Goal: Use online tool/utility

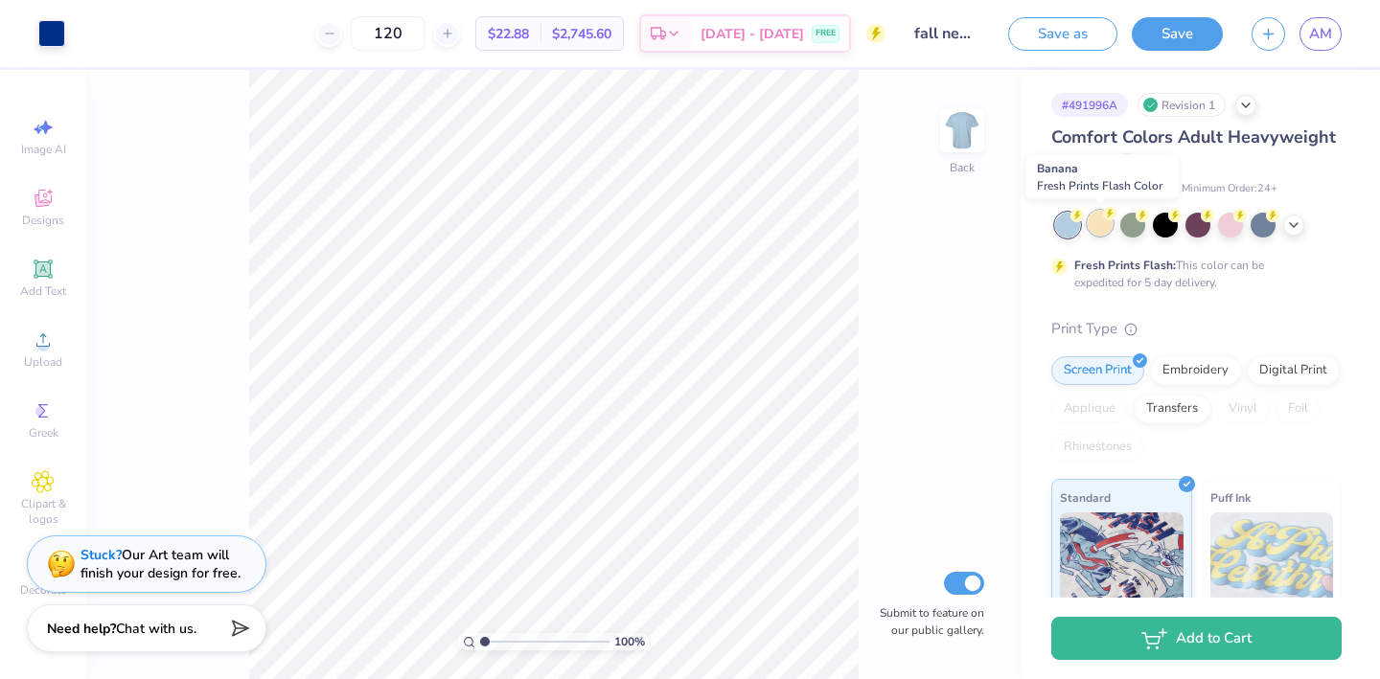
click at [1102, 228] on div at bounding box center [1099, 223] width 25 height 25
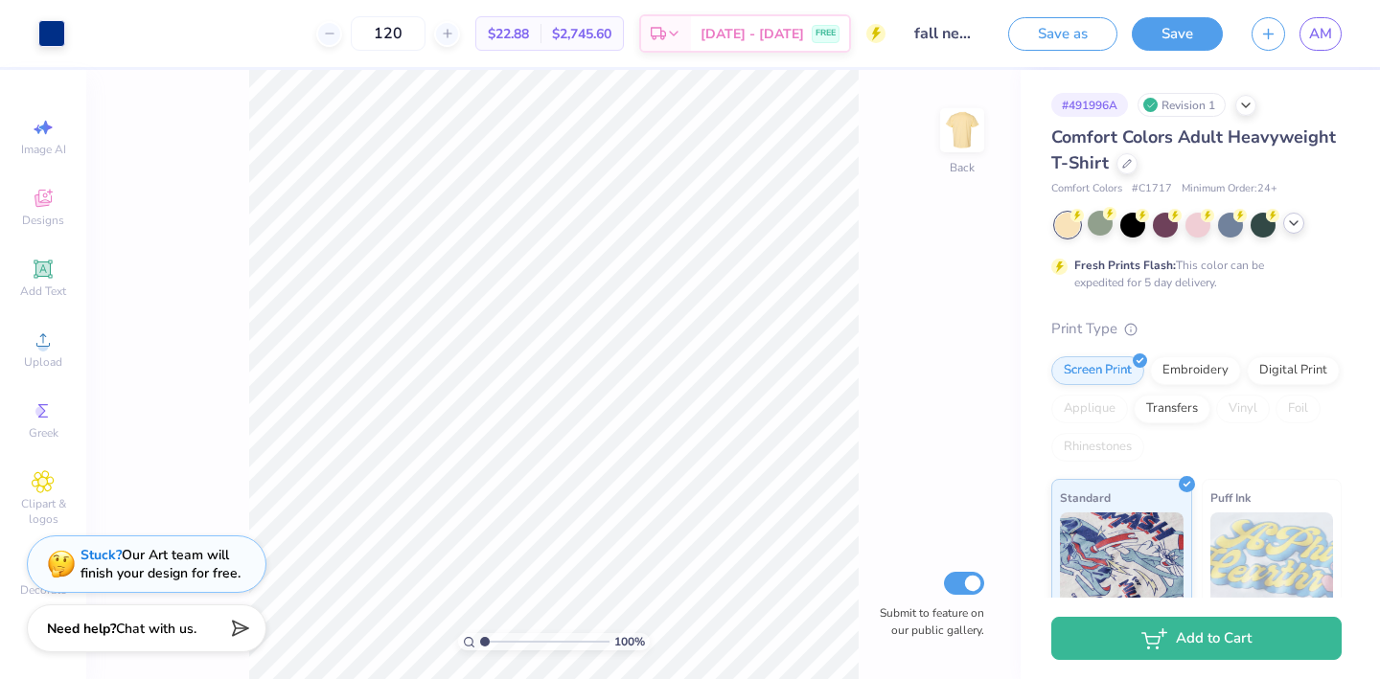
click at [1301, 219] on div at bounding box center [1293, 223] width 21 height 21
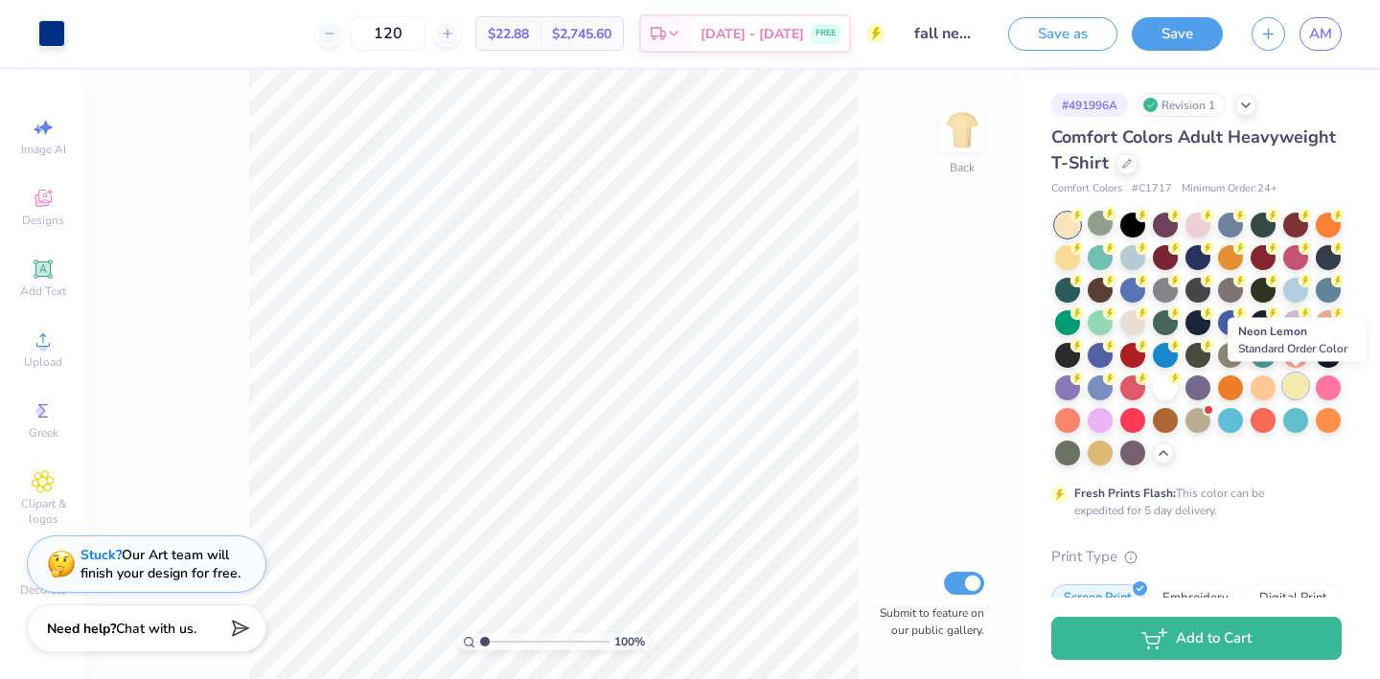
click at [1296, 389] on div at bounding box center [1295, 386] width 25 height 25
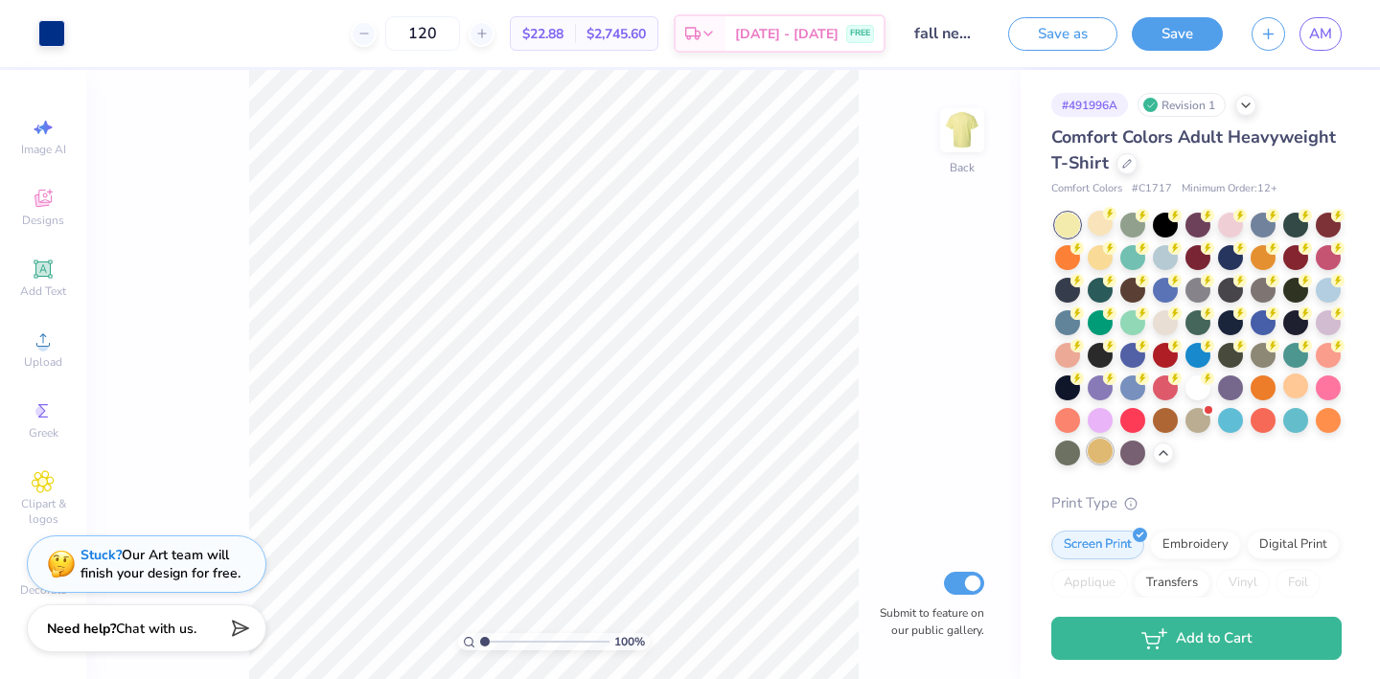
click at [1097, 452] on div at bounding box center [1099, 451] width 25 height 25
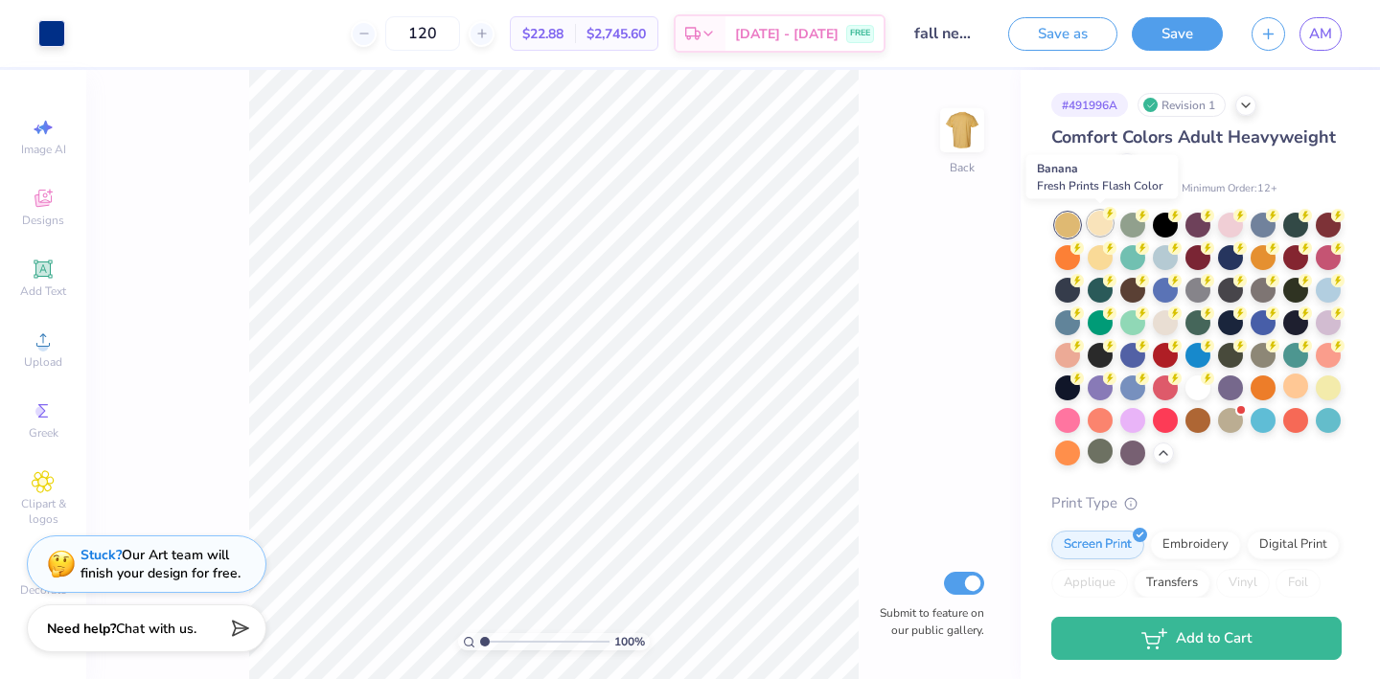
click at [1102, 225] on div at bounding box center [1099, 223] width 25 height 25
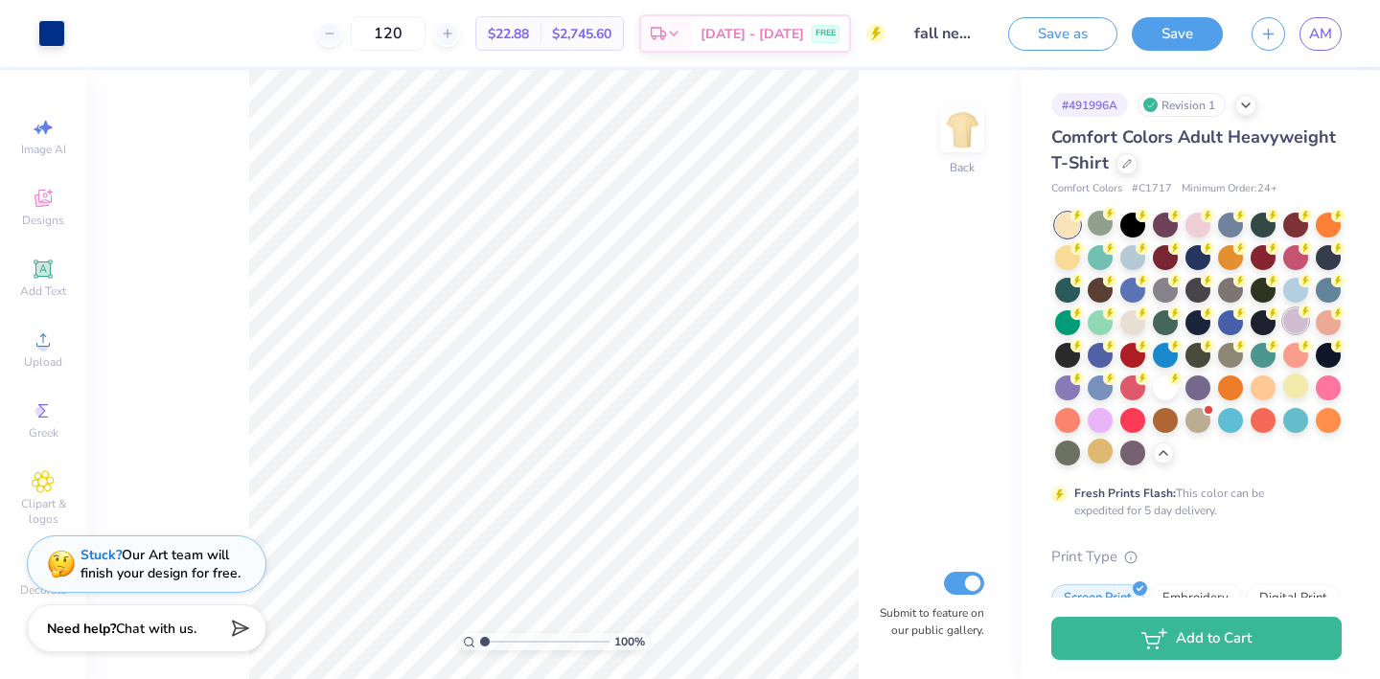
click at [1299, 318] on div at bounding box center [1295, 321] width 25 height 25
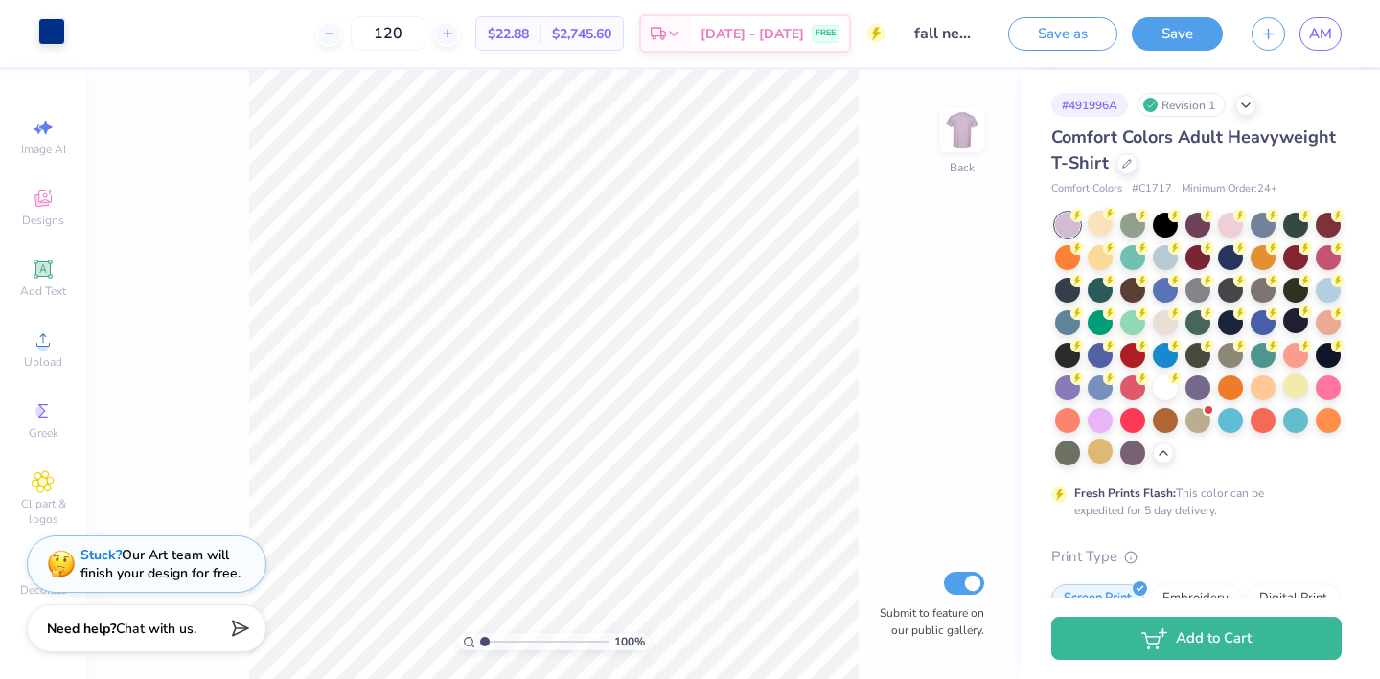
click at [50, 34] on div at bounding box center [51, 31] width 27 height 27
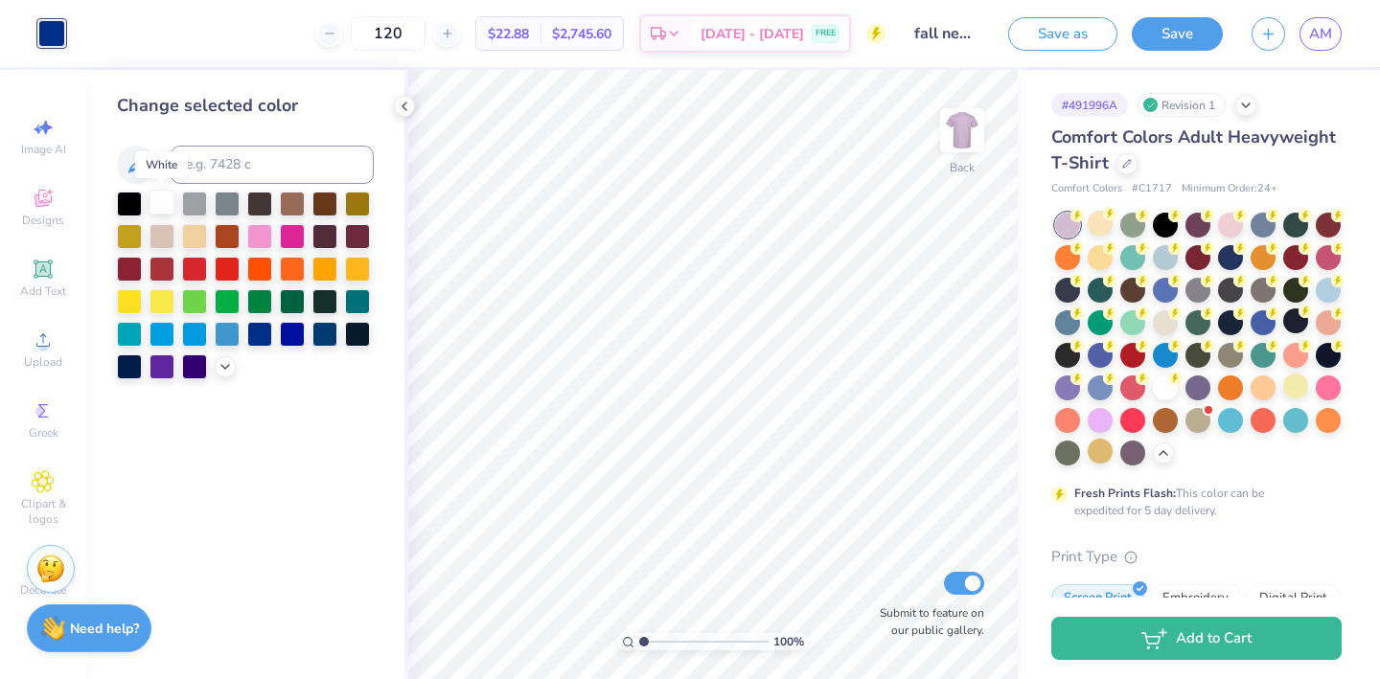
click at [158, 205] on div at bounding box center [161, 202] width 25 height 25
click at [1327, 288] on div at bounding box center [1327, 288] width 25 height 25
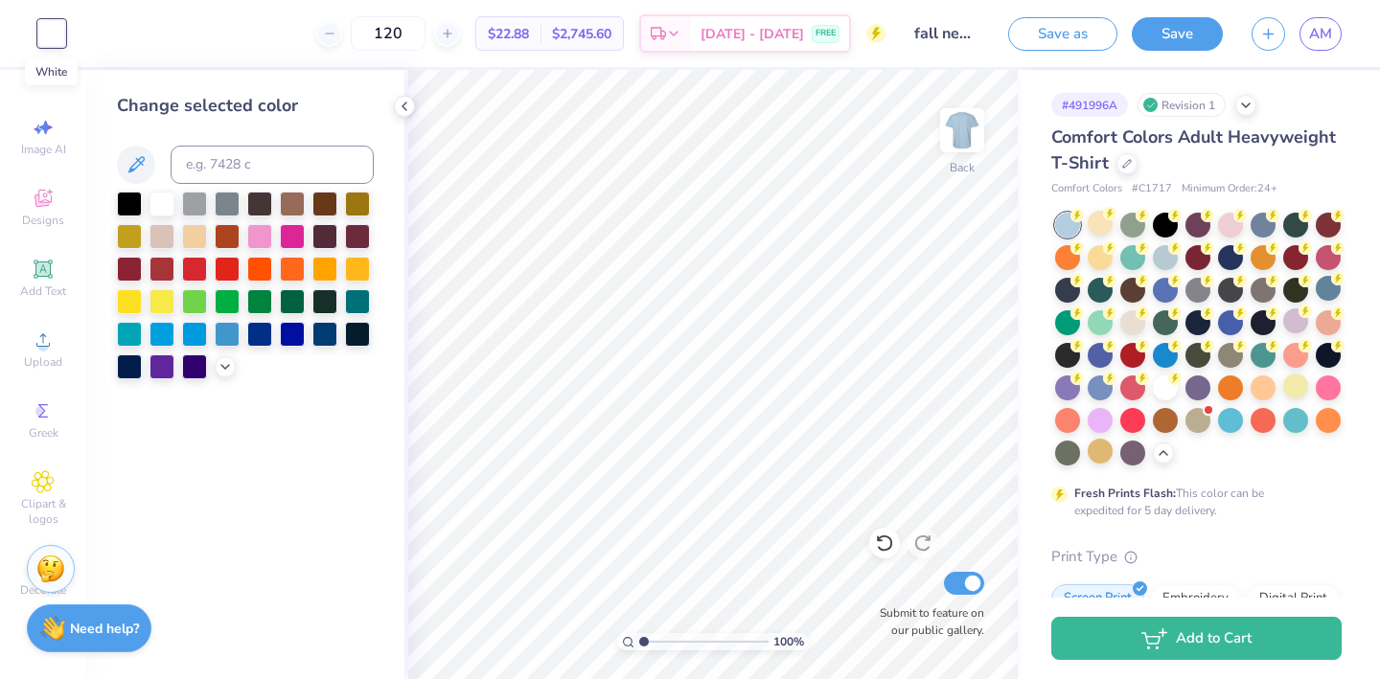
click at [47, 32] on div at bounding box center [51, 33] width 27 height 27
click at [189, 373] on div at bounding box center [194, 365] width 25 height 25
click at [1104, 325] on div at bounding box center [1099, 321] width 25 height 25
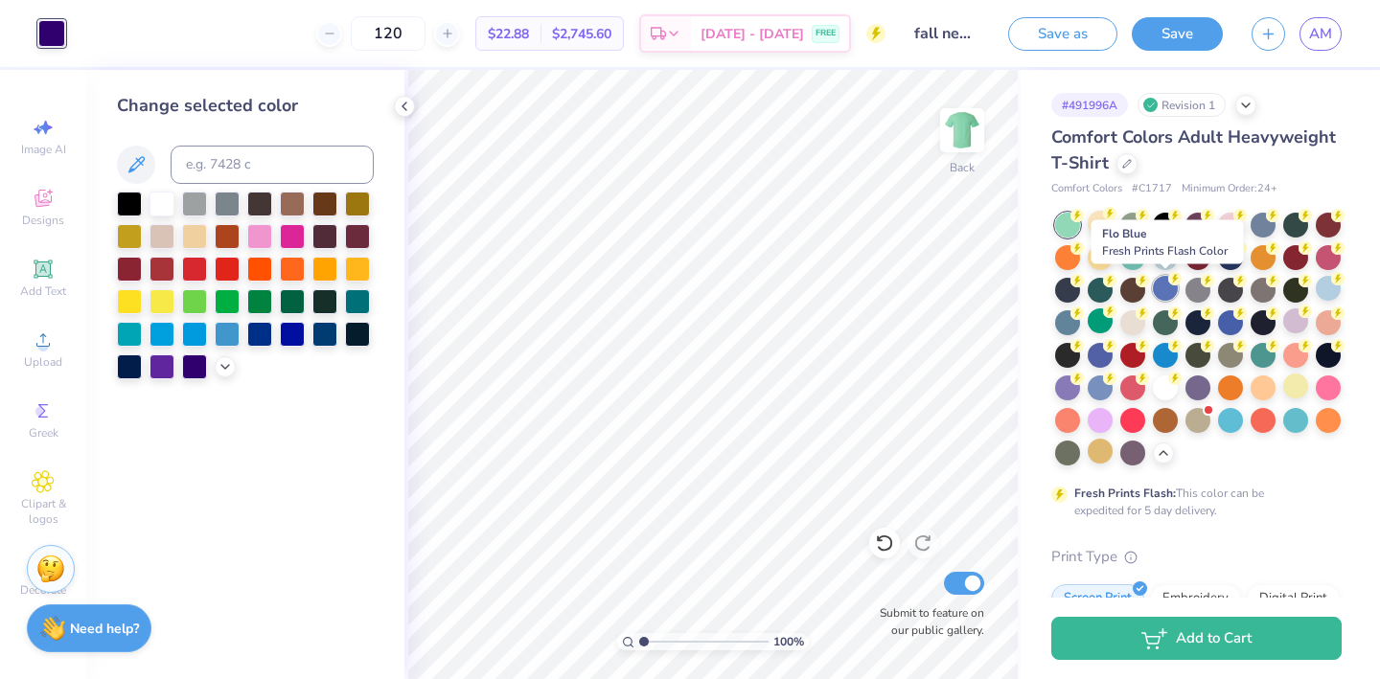
click at [1164, 293] on div at bounding box center [1165, 288] width 25 height 25
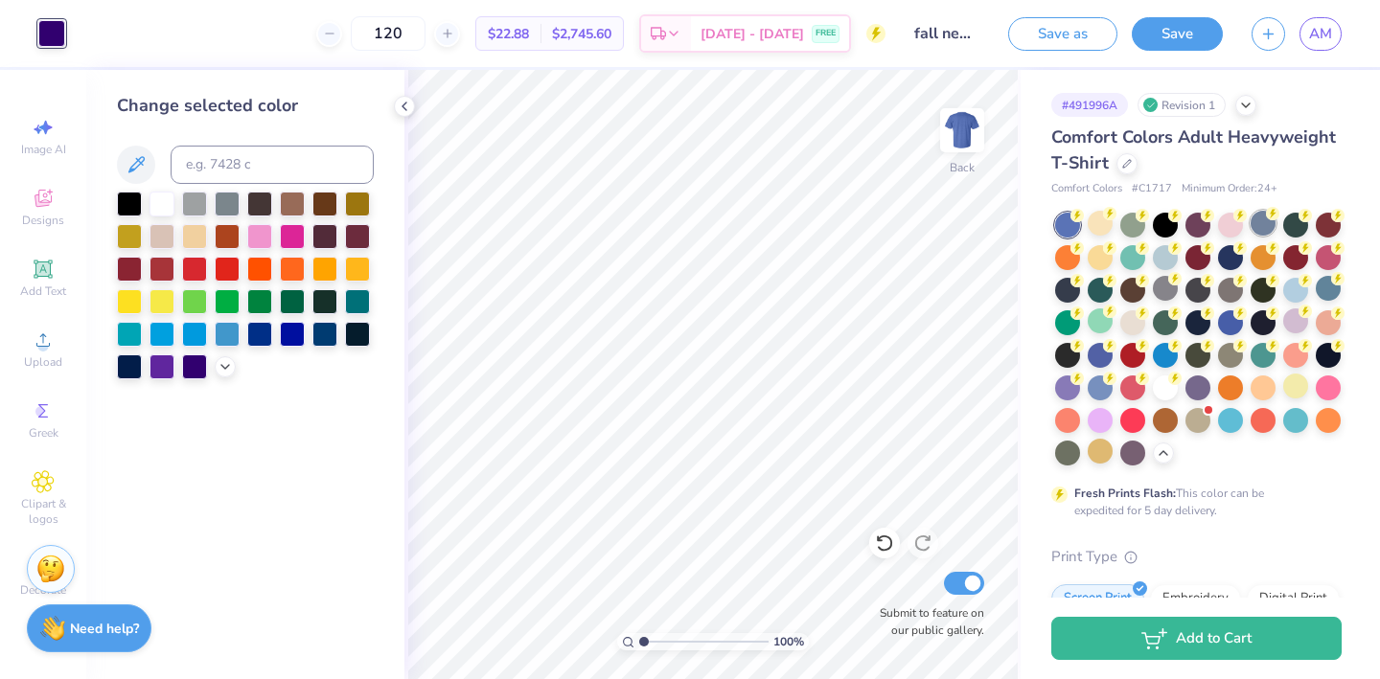
click at [1258, 226] on div at bounding box center [1262, 223] width 25 height 25
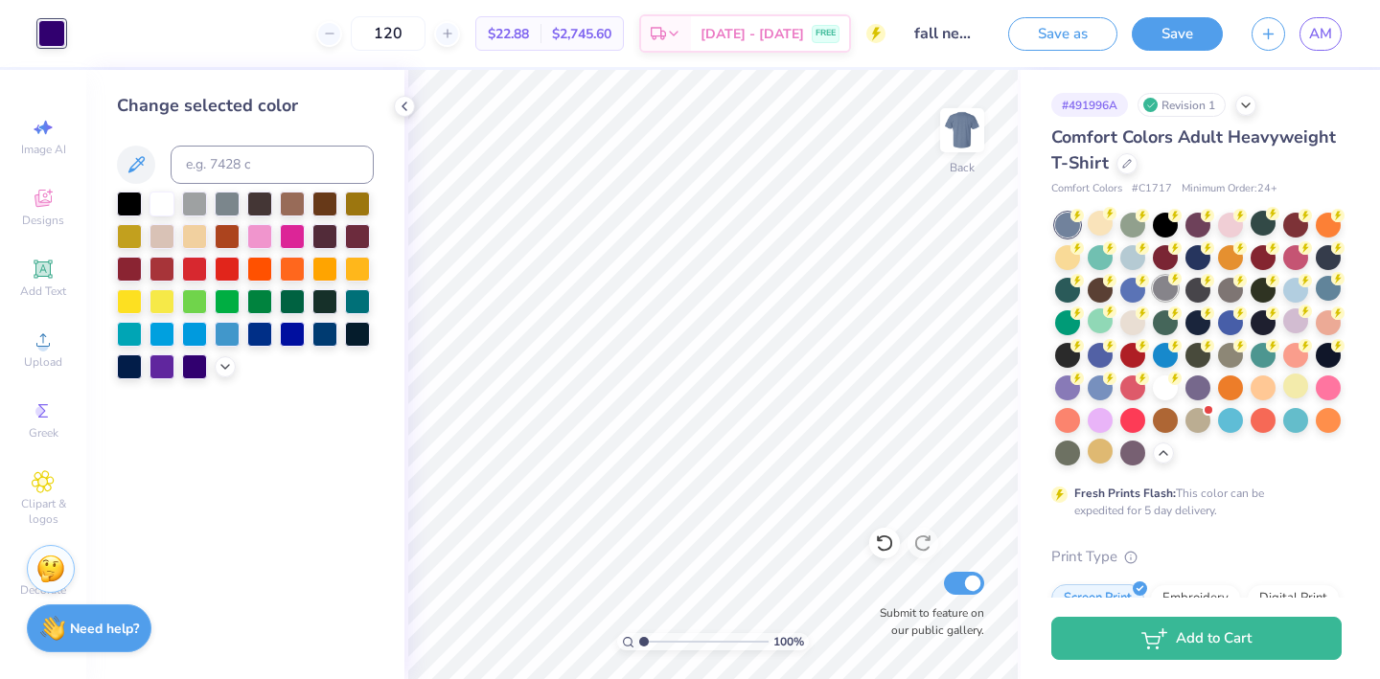
click at [1168, 296] on div at bounding box center [1165, 288] width 25 height 25
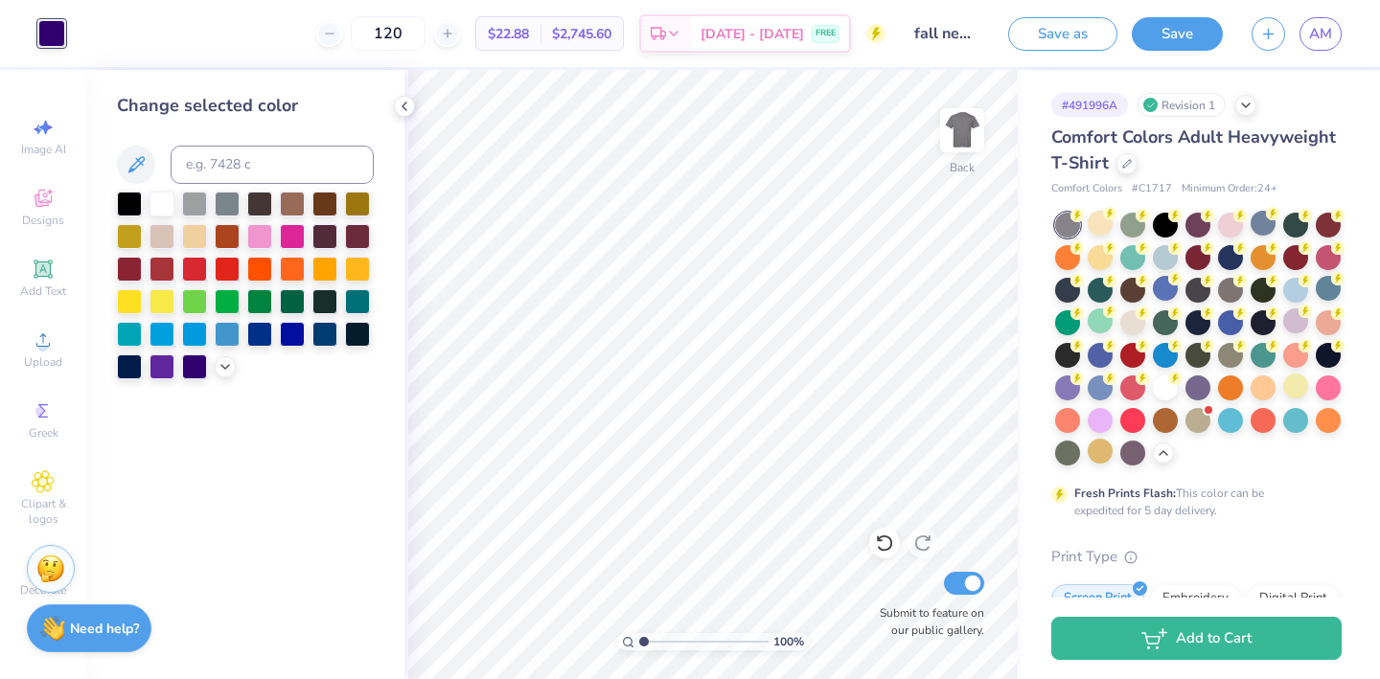
click at [1067, 216] on div at bounding box center [1067, 225] width 25 height 25
click at [1132, 322] on div at bounding box center [1132, 321] width 25 height 25
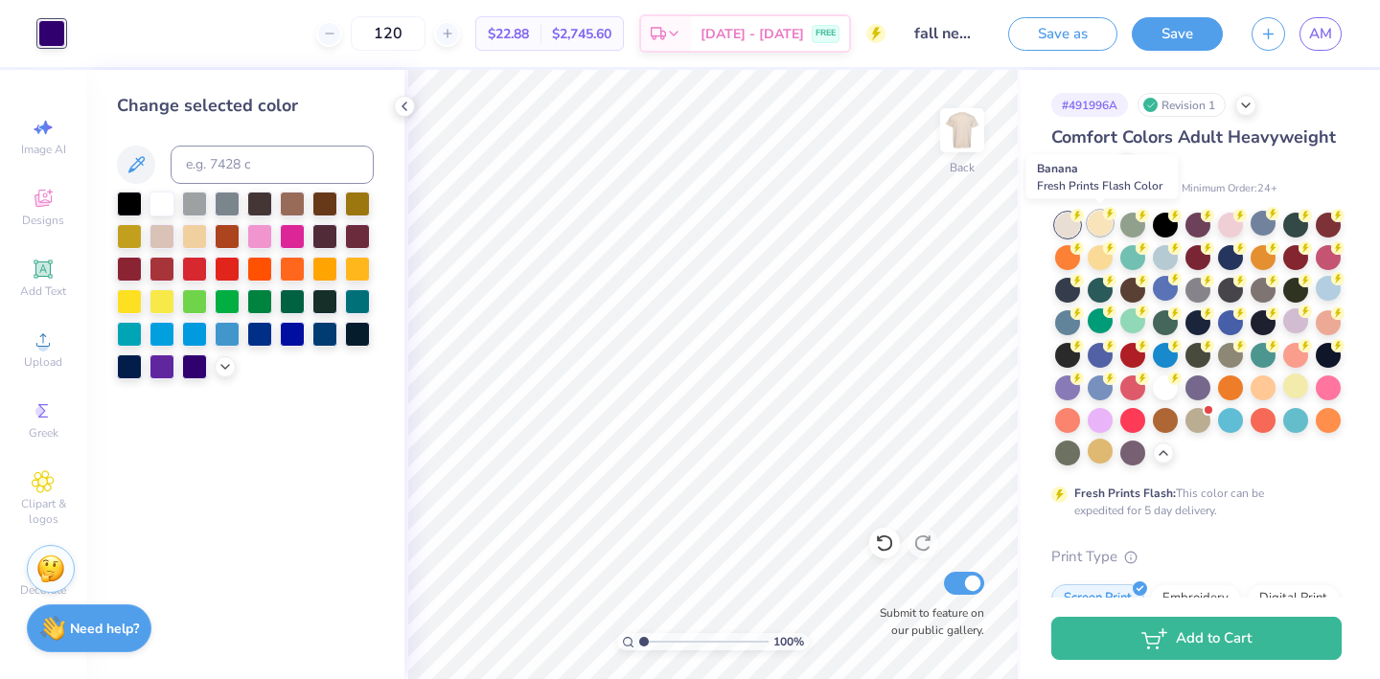
click at [1102, 228] on div at bounding box center [1099, 223] width 25 height 25
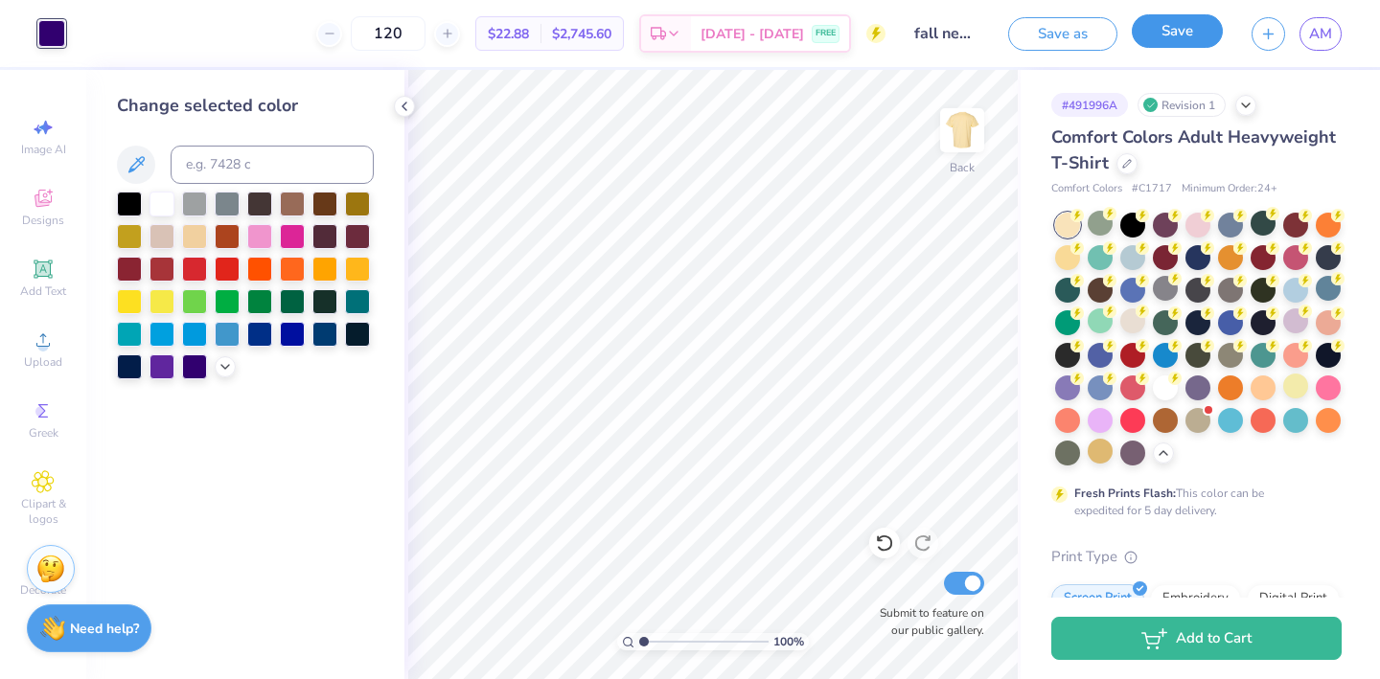
click at [1159, 35] on button "Save" at bounding box center [1177, 31] width 91 height 34
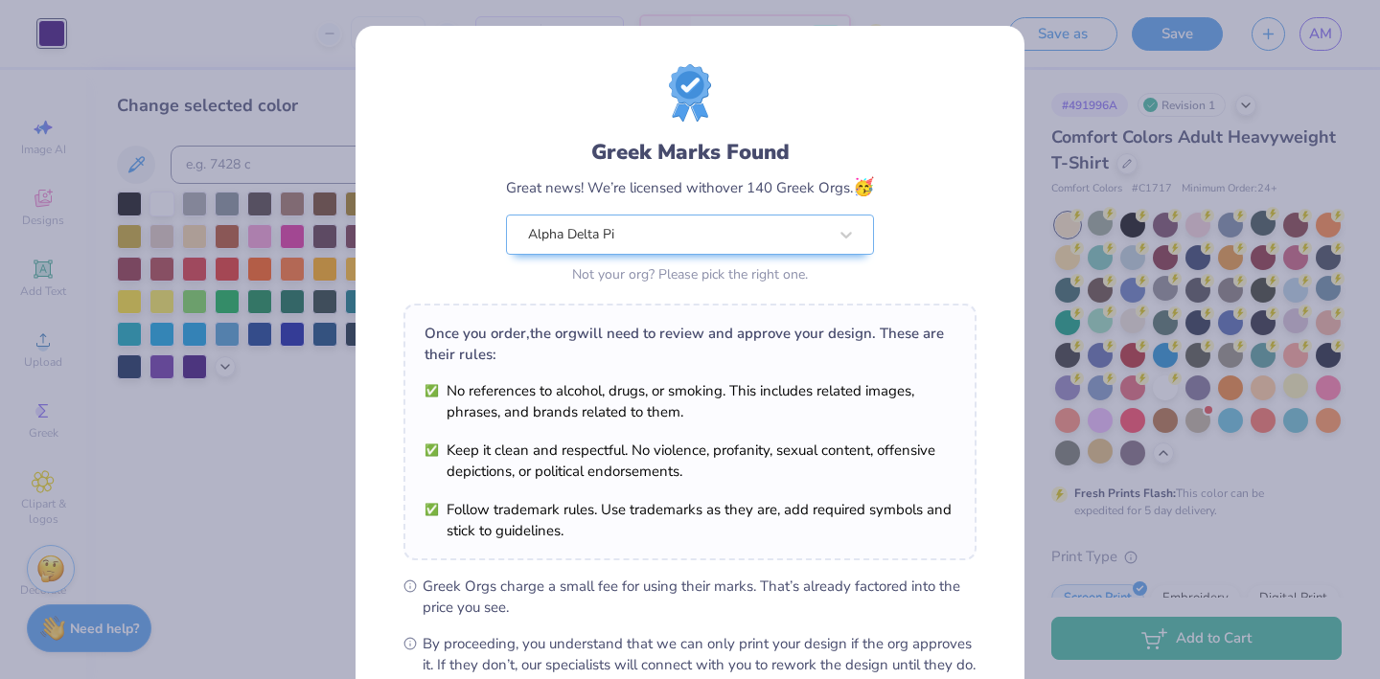
scroll to position [217, 0]
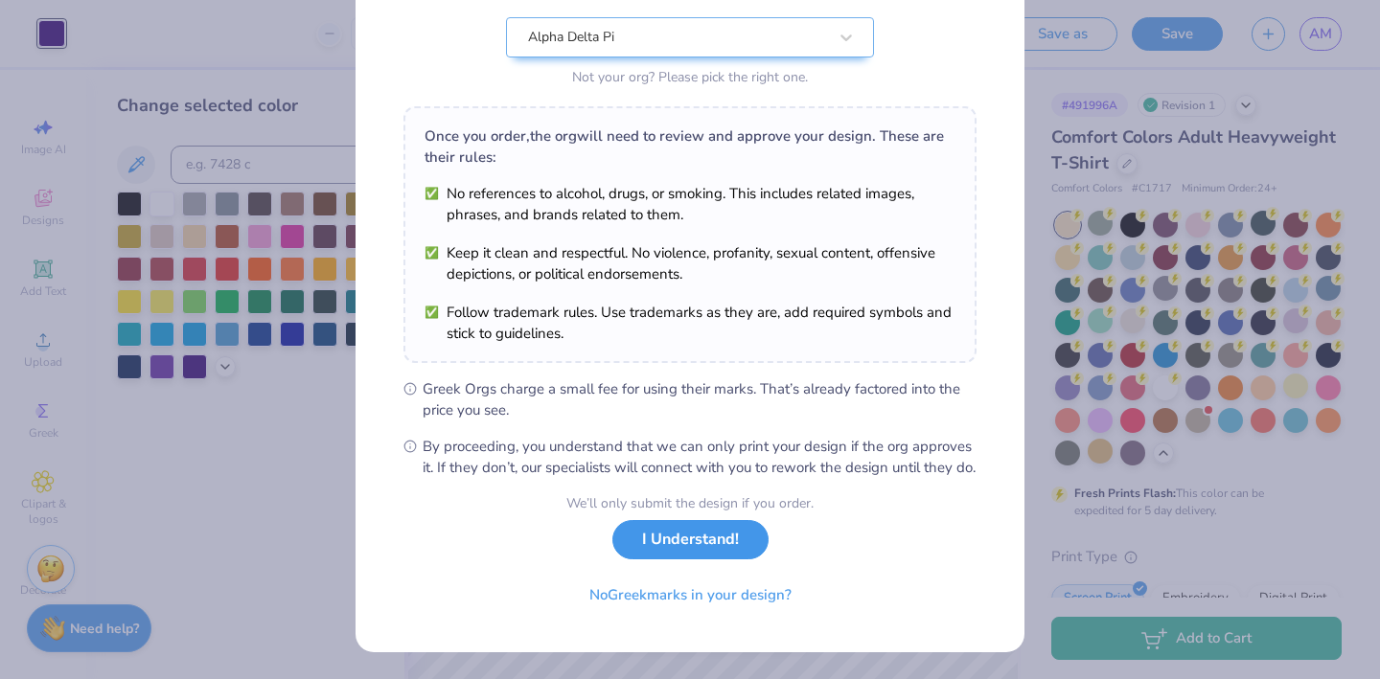
click at [705, 553] on button "I Understand!" at bounding box center [690, 539] width 156 height 39
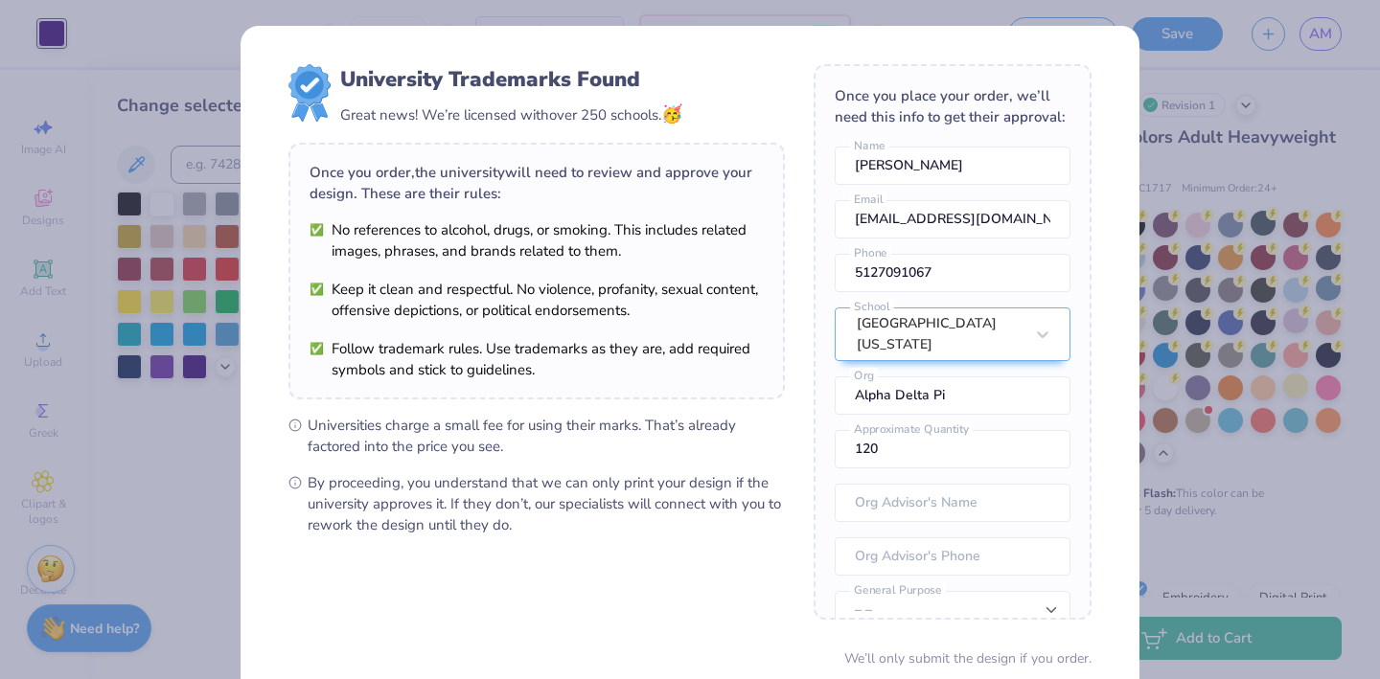
scroll to position [154, 0]
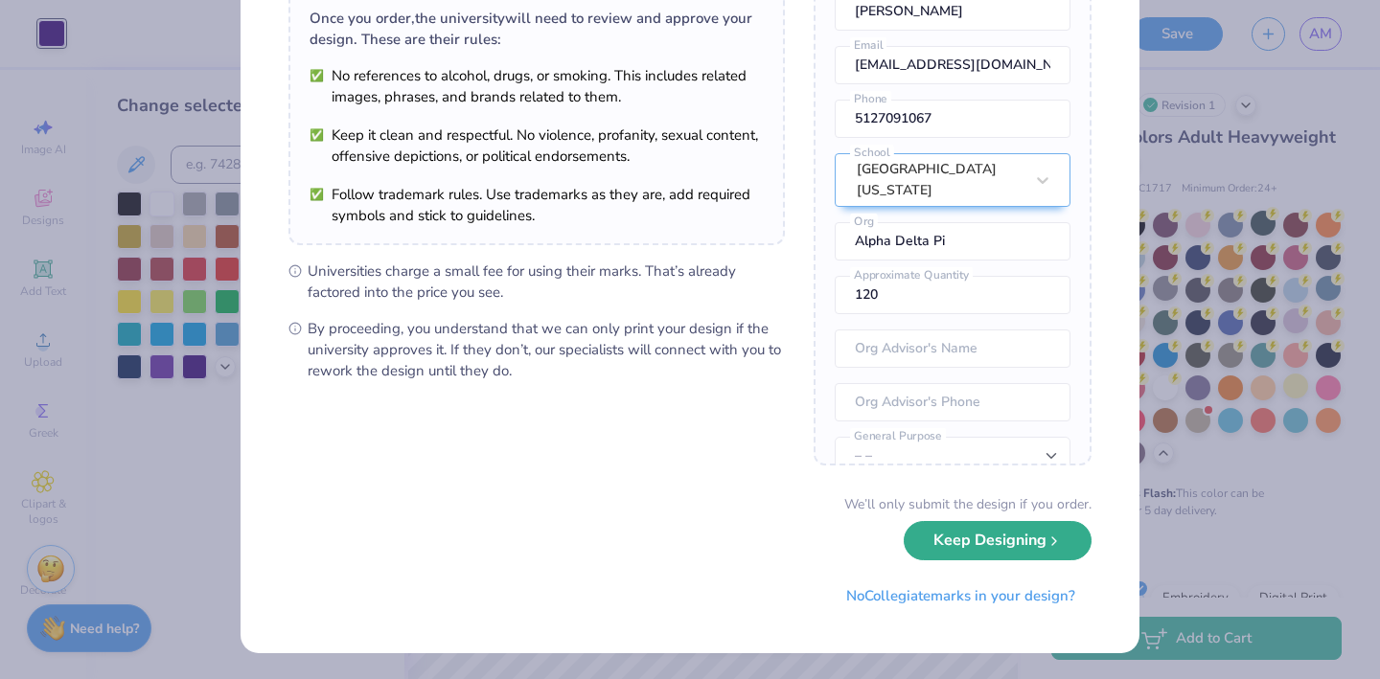
click at [974, 551] on button "Keep Designing" at bounding box center [997, 540] width 188 height 39
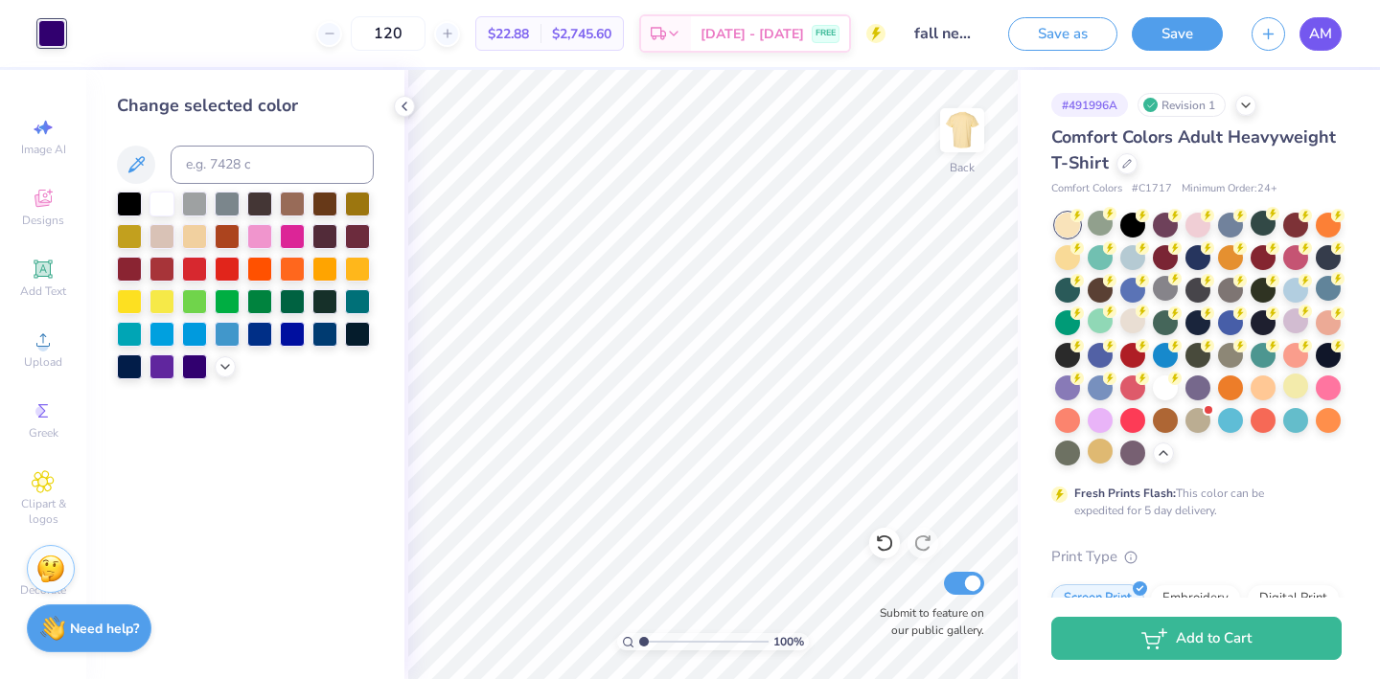
click at [1325, 43] on span "AM" at bounding box center [1320, 34] width 23 height 22
click at [1329, 38] on span "AM" at bounding box center [1320, 34] width 23 height 22
